Goal: Information Seeking & Learning: Find specific fact

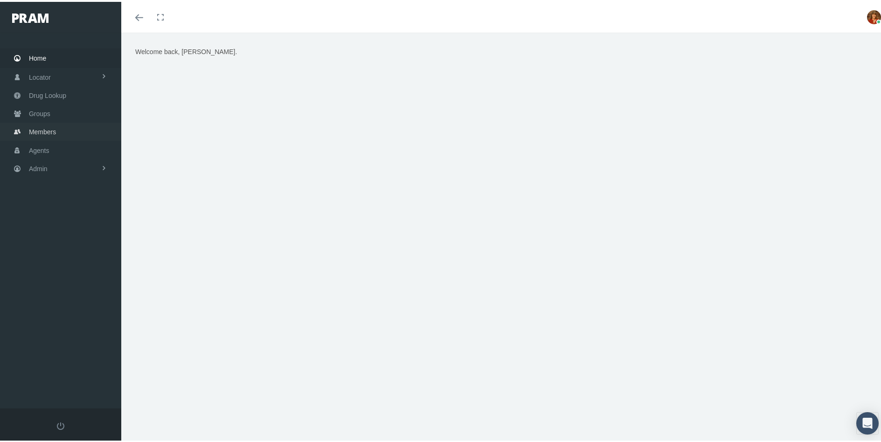
click at [47, 128] on span "Members" at bounding box center [42, 130] width 27 height 18
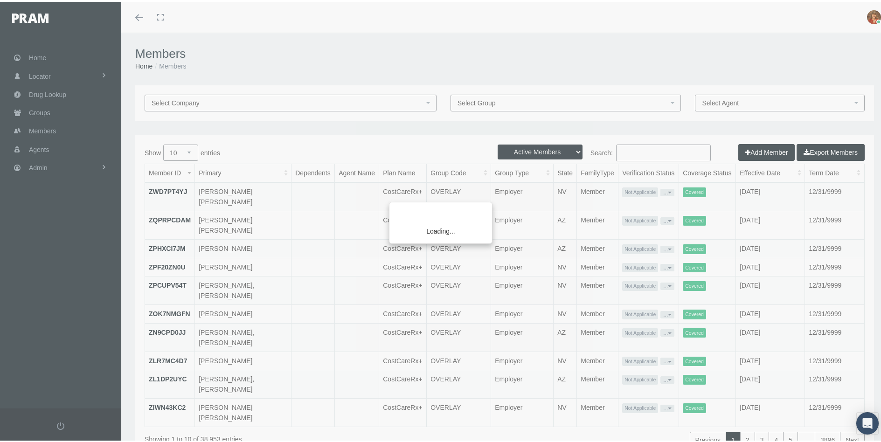
click at [622, 147] on div "Loading..." at bounding box center [440, 221] width 881 height 442
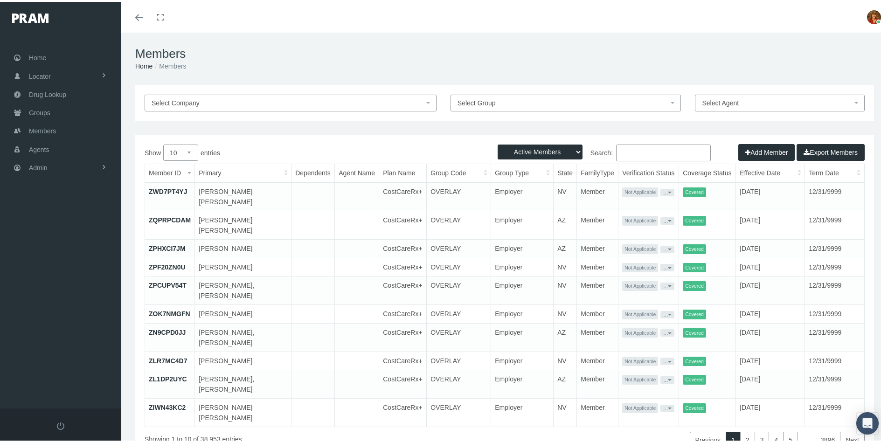
click at [631, 151] on input "Search:" at bounding box center [663, 151] width 95 height 17
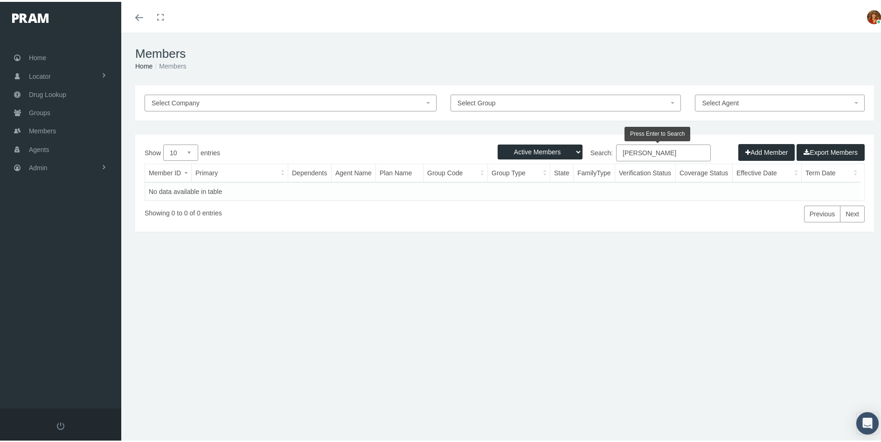
drag, startPoint x: 665, startPoint y: 146, endPoint x: 531, endPoint y: 145, distance: 133.9
click at [532, 146] on div "Active Members Terminated Members Active & Terminated Add Member Export Members…" at bounding box center [504, 181] width 739 height 97
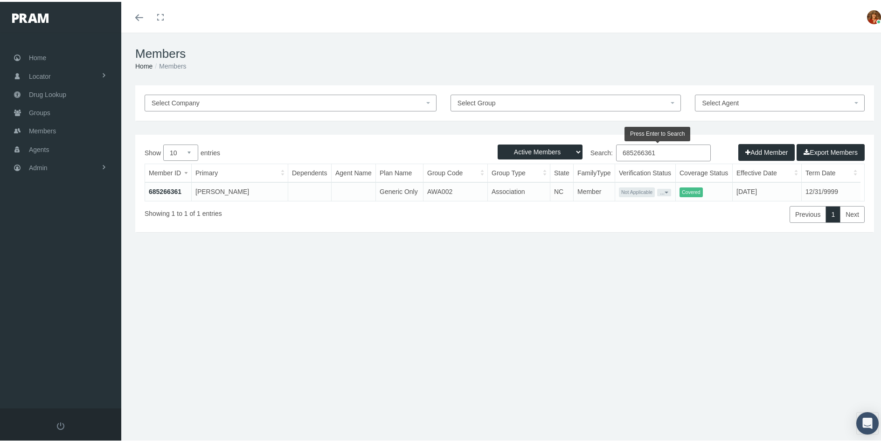
type input "685266361"
click at [158, 187] on link "685266361" at bounding box center [165, 189] width 33 height 7
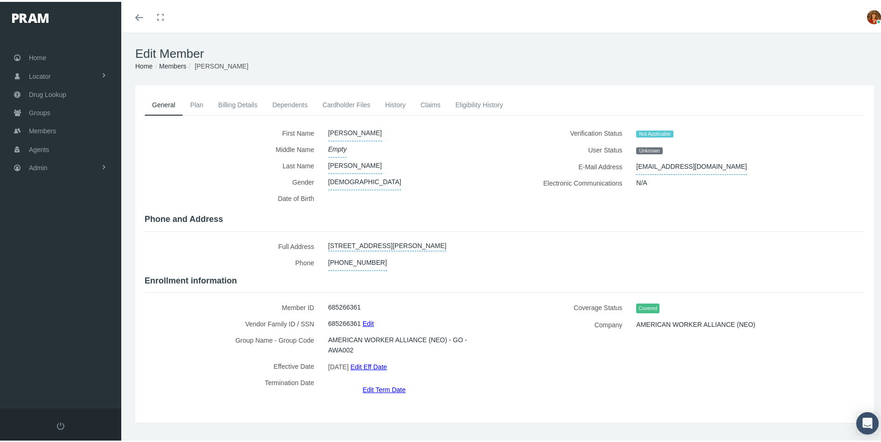
click at [202, 105] on link "Plan" at bounding box center [197, 103] width 28 height 21
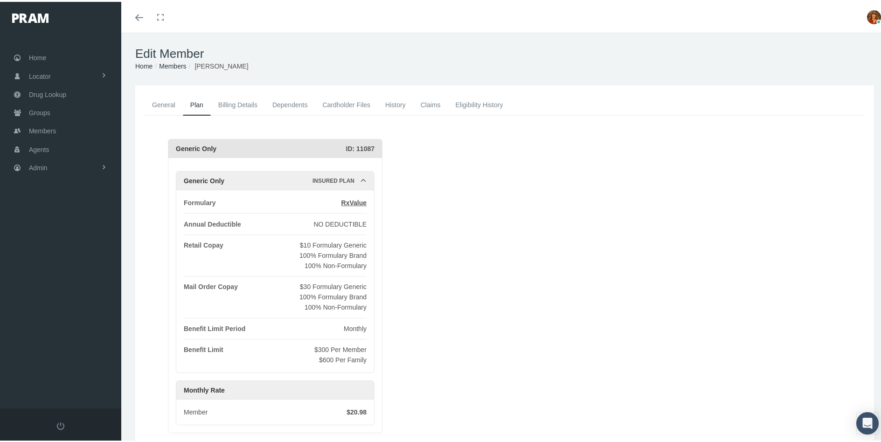
click at [340, 103] on link "Cardholder Files" at bounding box center [346, 103] width 63 height 21
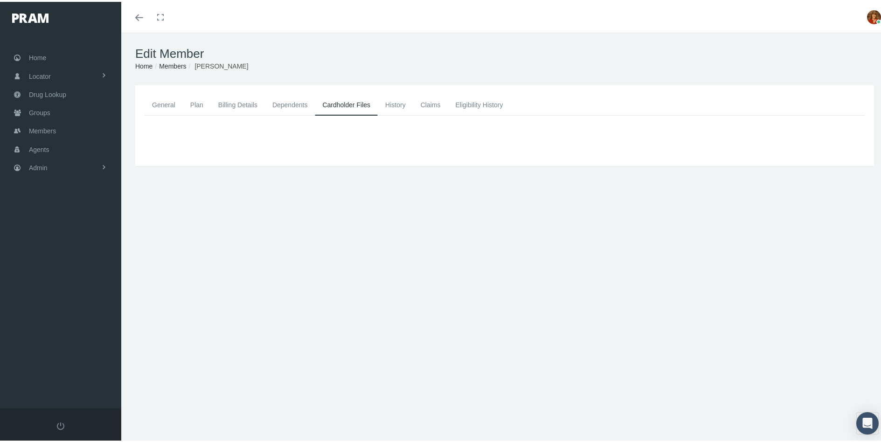
click at [158, 101] on link "General" at bounding box center [164, 103] width 38 height 21
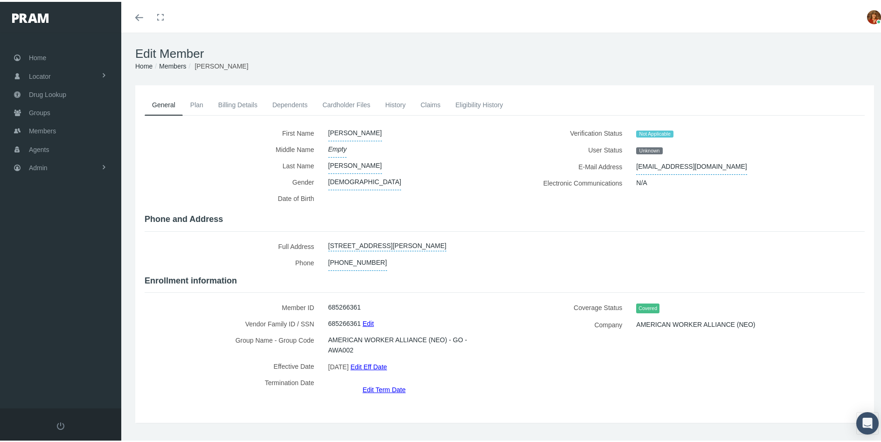
click at [356, 100] on link "Cardholder Files" at bounding box center [346, 103] width 63 height 21
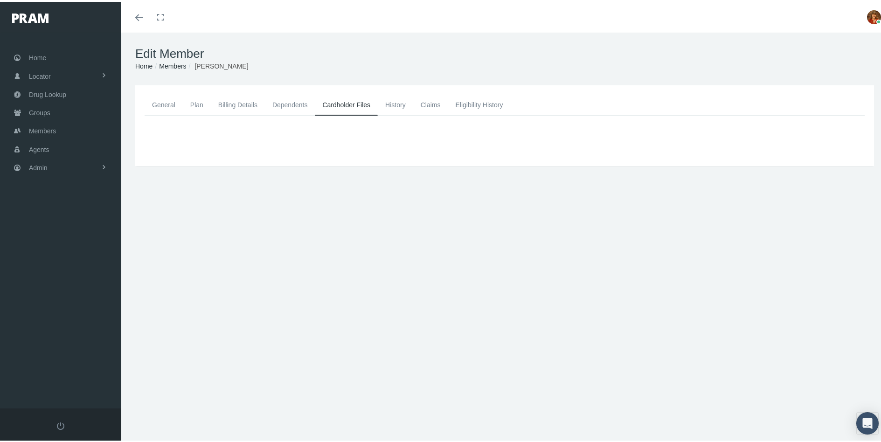
click at [354, 101] on link "Cardholder Files" at bounding box center [346, 103] width 63 height 21
click at [402, 101] on link "History" at bounding box center [395, 103] width 35 height 21
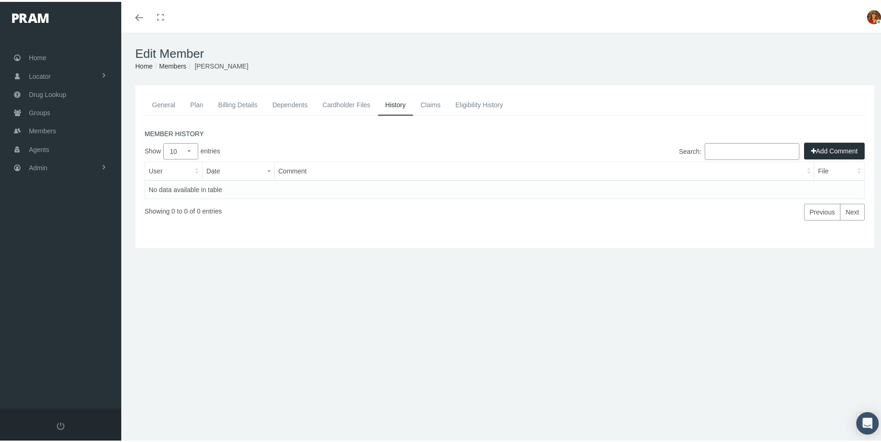
click at [346, 102] on link "Cardholder Files" at bounding box center [346, 103] width 63 height 21
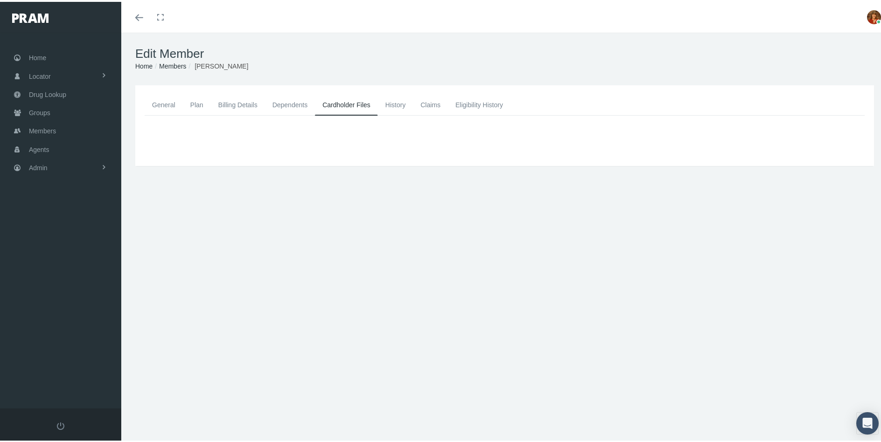
drag, startPoint x: 246, startPoint y: 101, endPoint x: 218, endPoint y: 103, distance: 27.6
click at [246, 101] on link "Billing Details" at bounding box center [238, 103] width 54 height 21
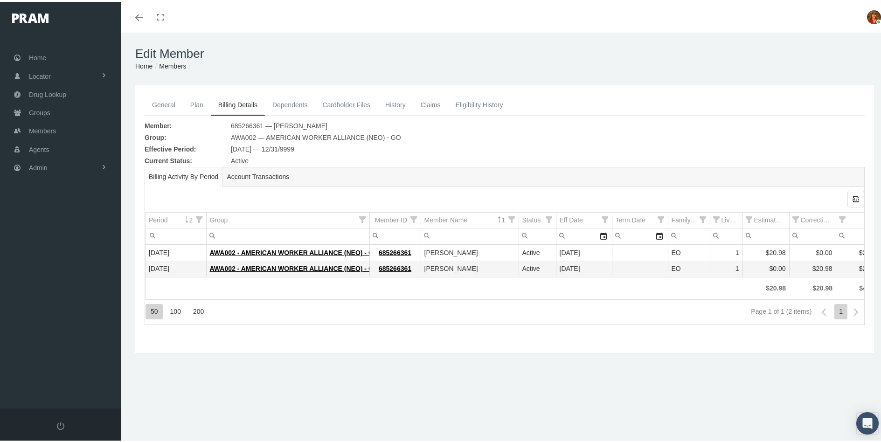
click at [354, 102] on link "Cardholder Files" at bounding box center [346, 103] width 63 height 21
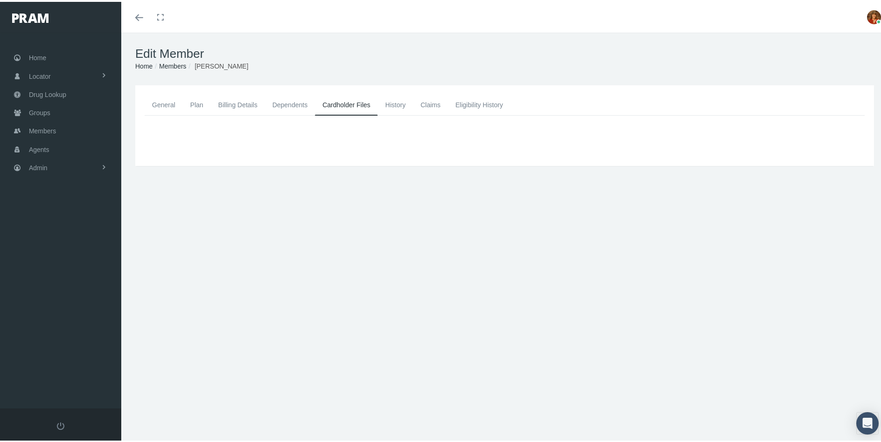
click at [400, 102] on link "History" at bounding box center [395, 103] width 35 height 21
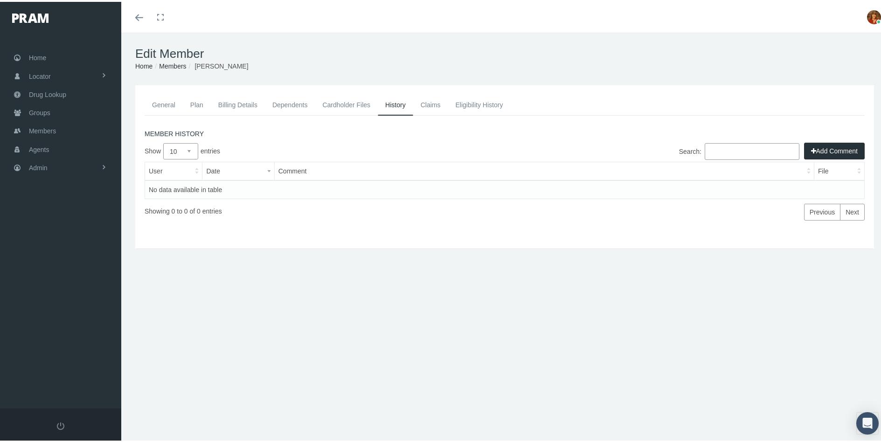
click at [432, 102] on link "Claims" at bounding box center [430, 103] width 35 height 21
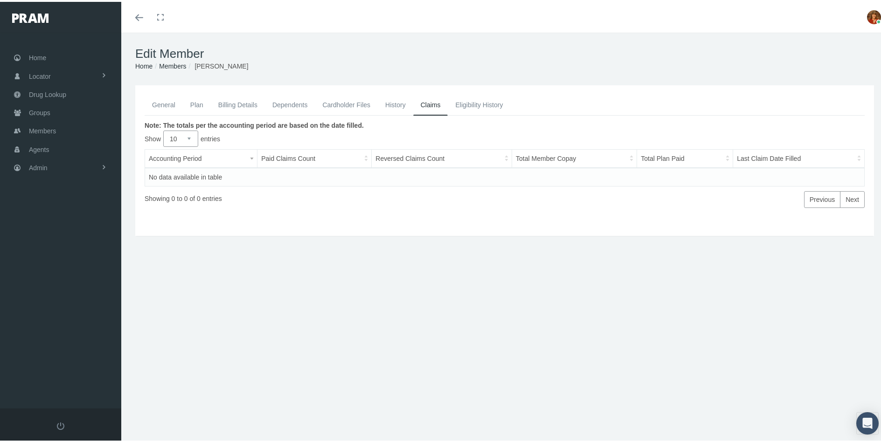
click at [481, 102] on link "Eligibility History" at bounding box center [479, 103] width 62 height 21
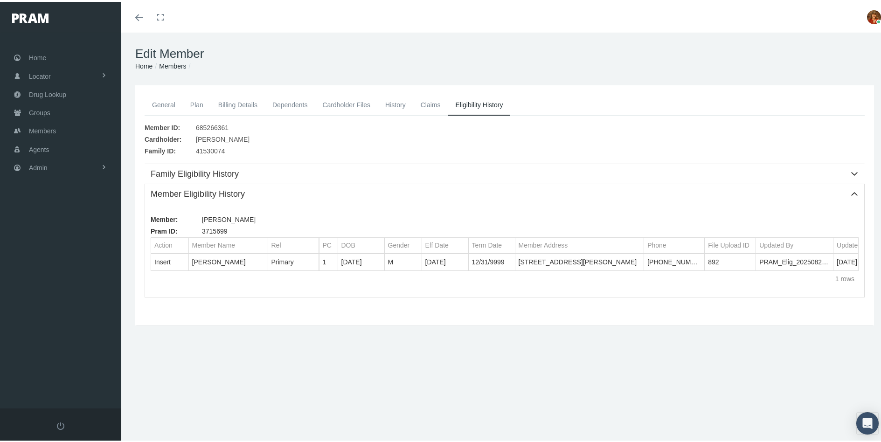
click at [201, 101] on link "Plan" at bounding box center [197, 103] width 28 height 21
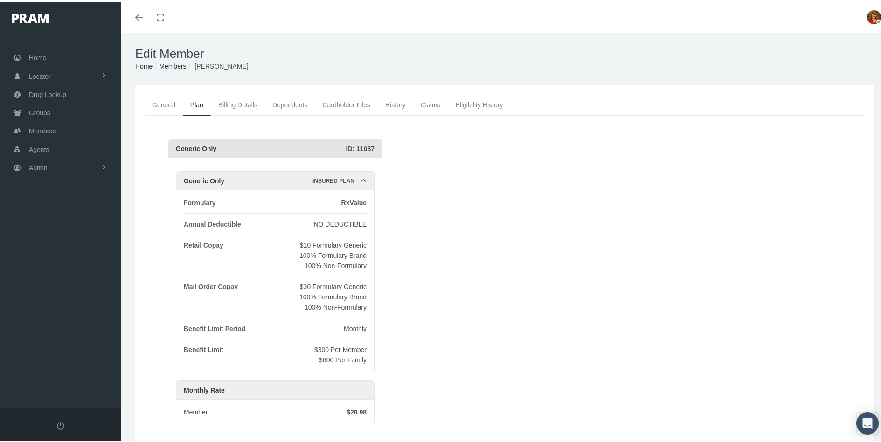
click at [355, 102] on link "Cardholder Files" at bounding box center [346, 103] width 63 height 21
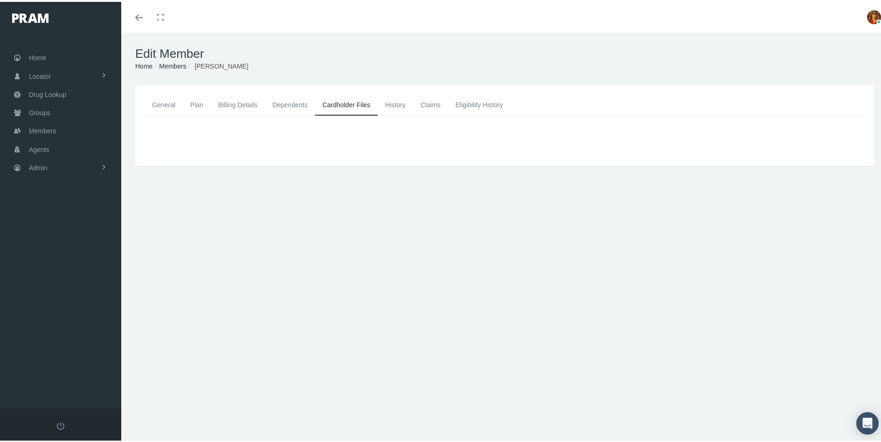
click at [164, 100] on link "General" at bounding box center [164, 103] width 38 height 21
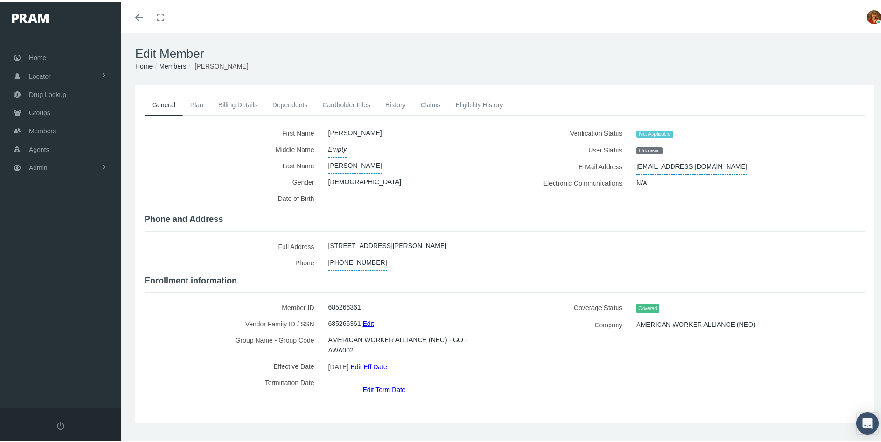
click at [345, 103] on link "Cardholder Files" at bounding box center [346, 103] width 63 height 21
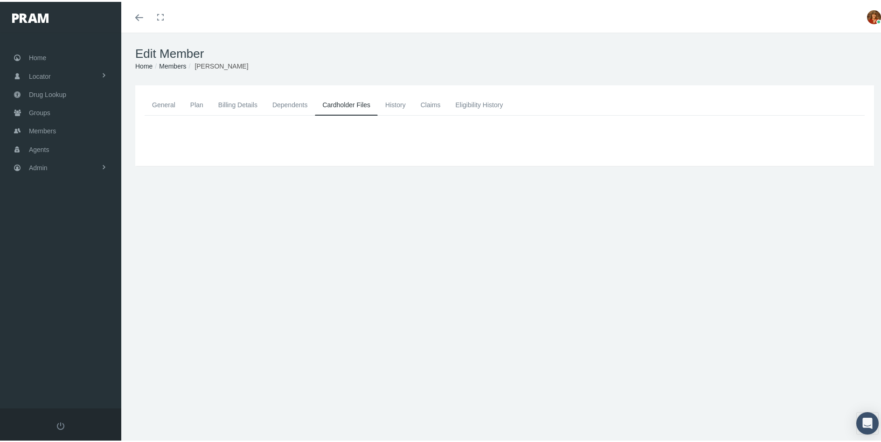
click at [161, 103] on link "General" at bounding box center [164, 103] width 38 height 21
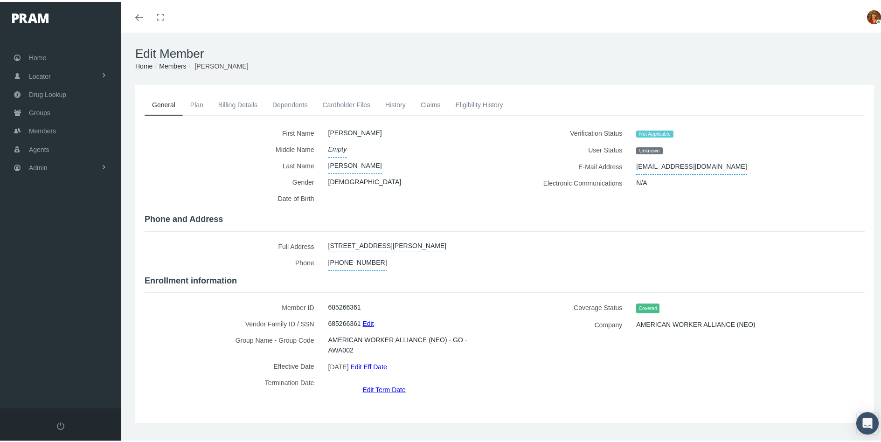
click at [345, 103] on link "Cardholder Files" at bounding box center [346, 103] width 63 height 21
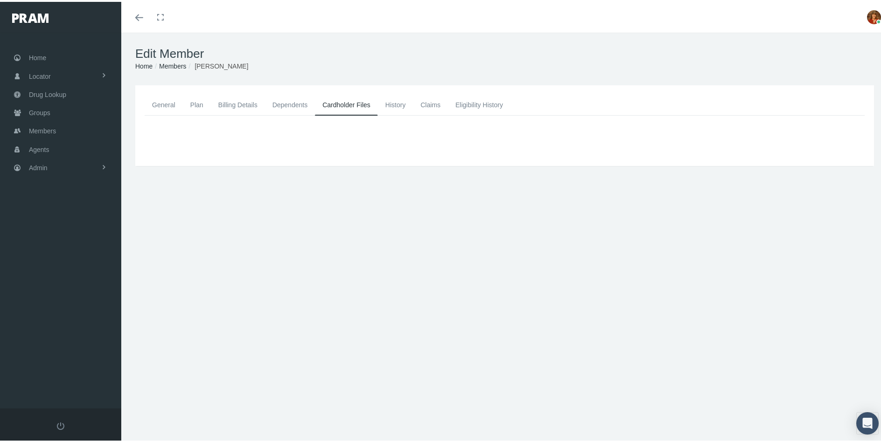
click at [163, 100] on link "General" at bounding box center [164, 103] width 38 height 21
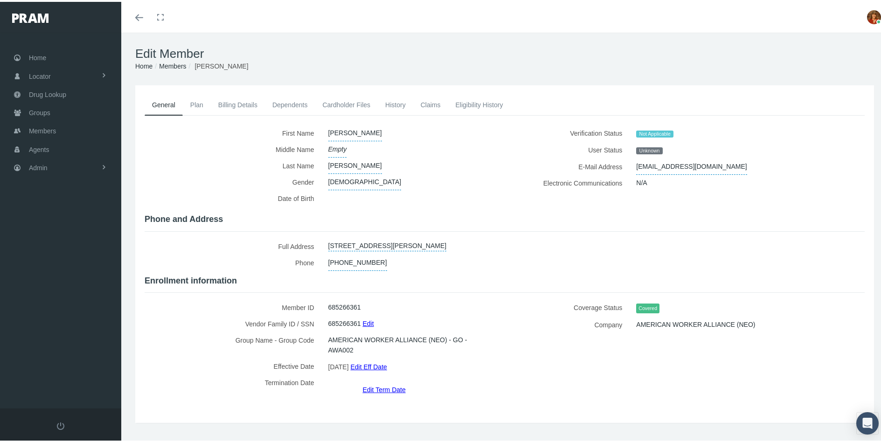
click at [358, 103] on link "Cardholder Files" at bounding box center [346, 103] width 63 height 21
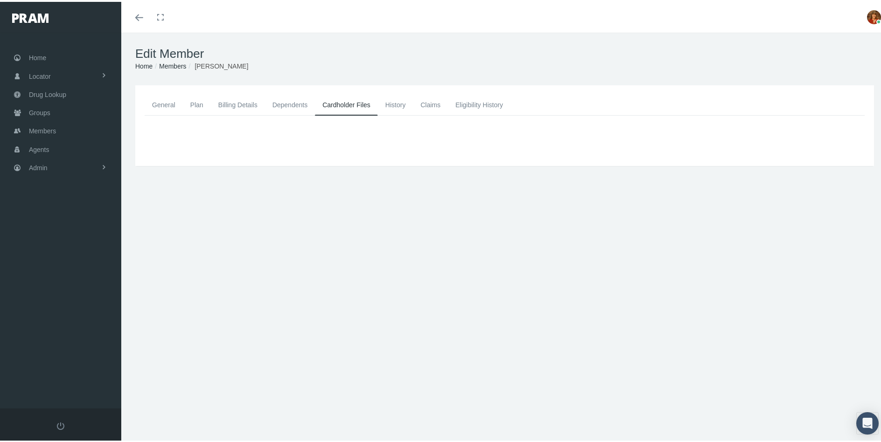
click at [157, 101] on link "General" at bounding box center [164, 103] width 38 height 21
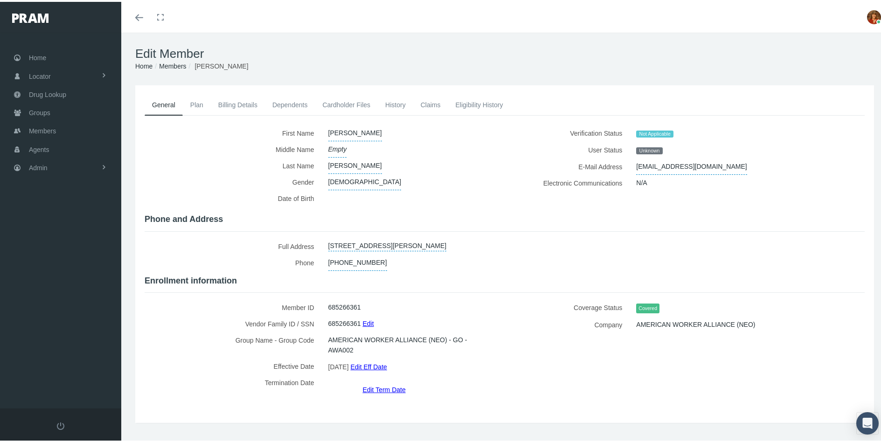
click at [352, 102] on link "Cardholder Files" at bounding box center [346, 103] width 63 height 21
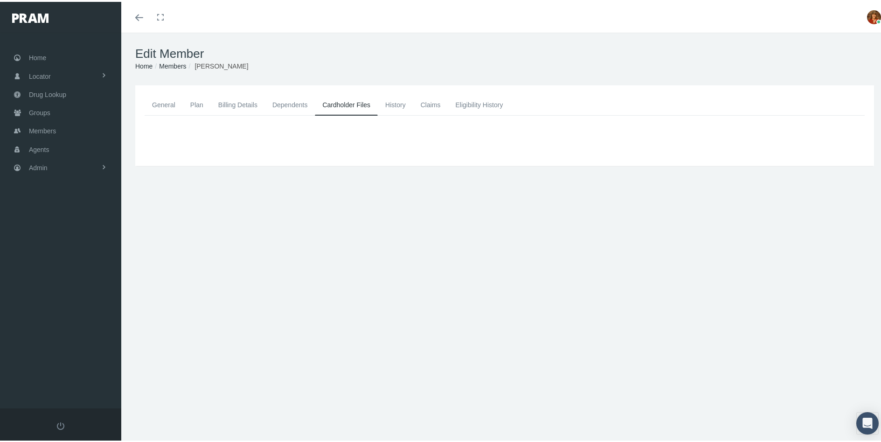
click at [161, 101] on link "General" at bounding box center [164, 103] width 38 height 21
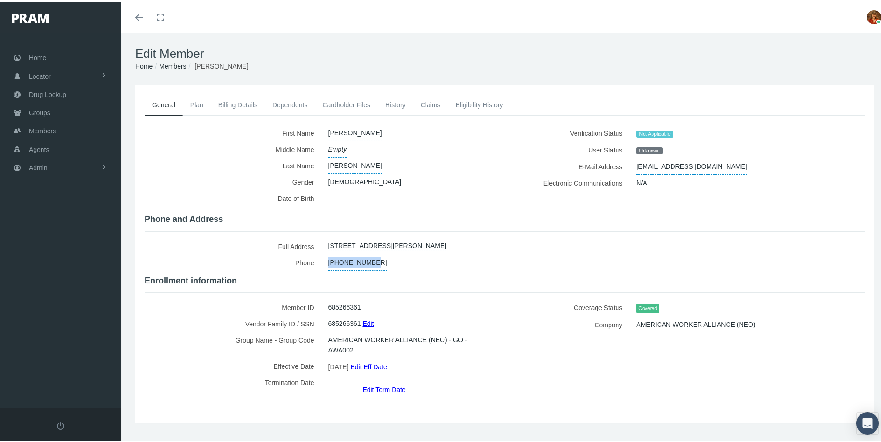
drag, startPoint x: 372, startPoint y: 260, endPoint x: 326, endPoint y: 263, distance: 46.7
click at [326, 263] on div "[PHONE_NUMBER]" at bounding box center [409, 261] width 177 height 16
copy span "[PHONE_NUMBER]"
